Goal: Transaction & Acquisition: Purchase product/service

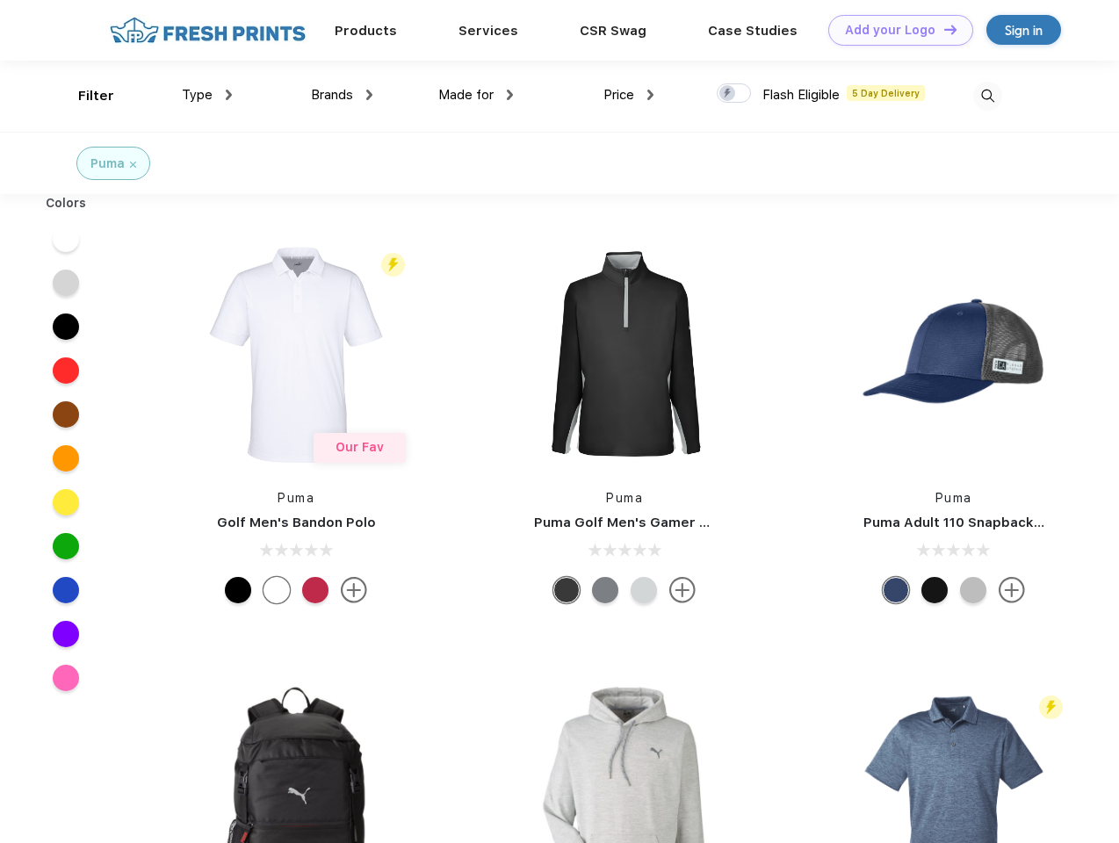
click at [894, 30] on link "Add your Logo Design Tool" at bounding box center [900, 30] width 145 height 31
click at [0, 0] on div "Design Tool" at bounding box center [0, 0] width 0 height 0
click at [943, 29] on link "Add your Logo Design Tool" at bounding box center [900, 30] width 145 height 31
click at [84, 96] on div "Filter" at bounding box center [96, 96] width 36 height 20
click at [207, 95] on span "Type" at bounding box center [197, 95] width 31 height 16
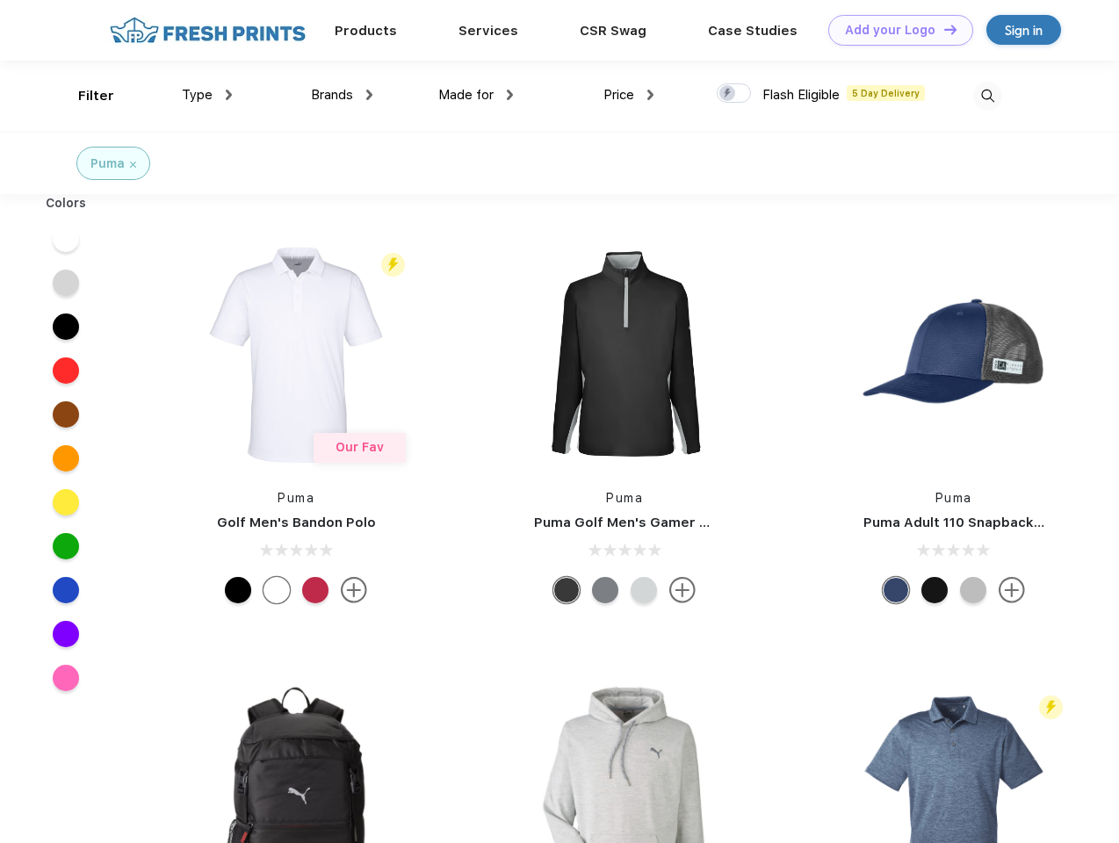
click at [342, 95] on span "Brands" at bounding box center [332, 95] width 42 height 16
click at [476, 95] on span "Made for" at bounding box center [465, 95] width 55 height 16
click at [629, 95] on span "Price" at bounding box center [618, 95] width 31 height 16
click at [734, 94] on div at bounding box center [734, 92] width 34 height 19
click at [728, 94] on input "checkbox" at bounding box center [722, 88] width 11 height 11
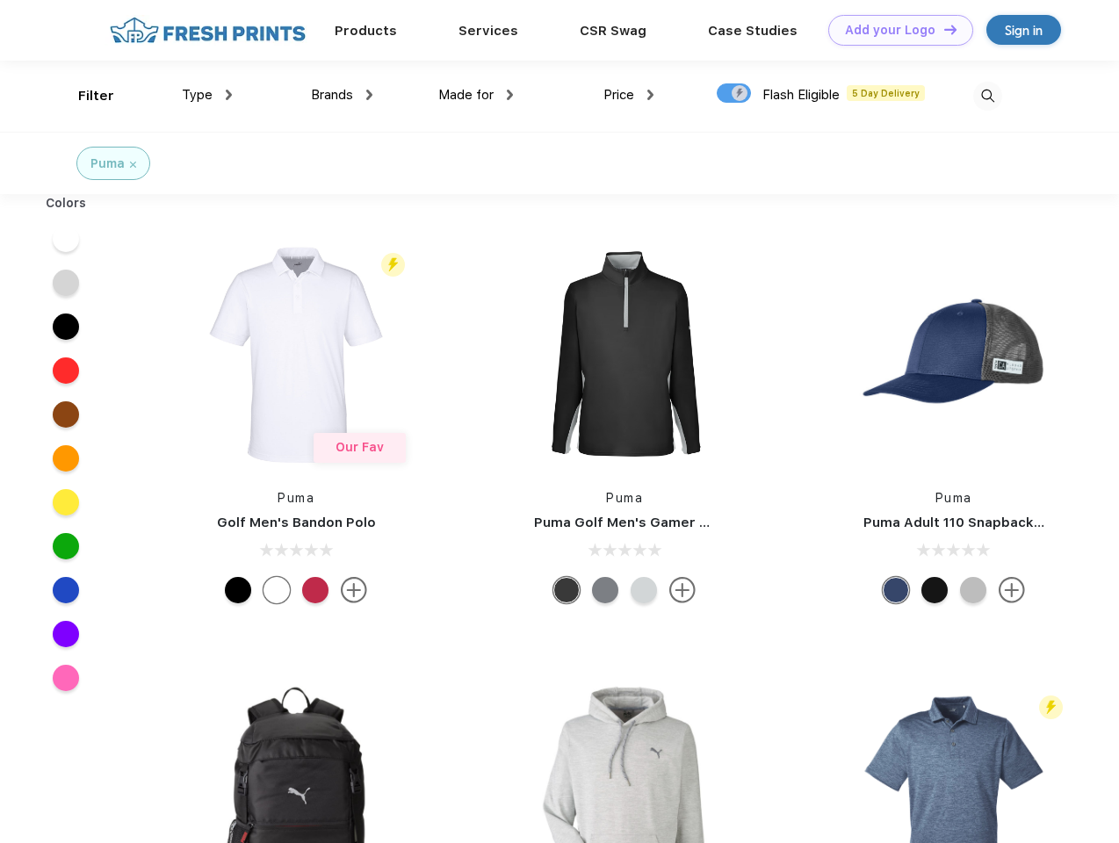
click at [987, 96] on img at bounding box center [987, 96] width 29 height 29
